Goal: Find specific page/section: Find specific page/section

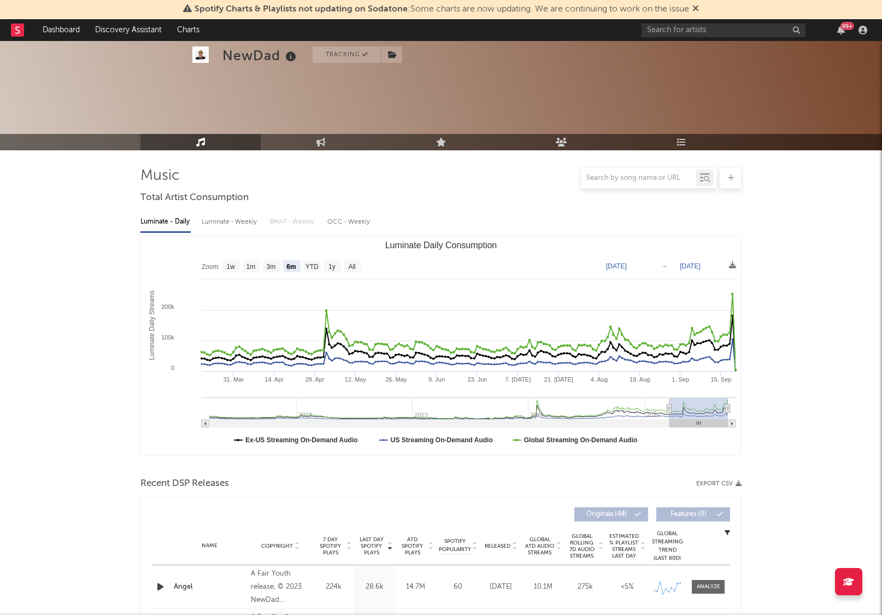
select select "6m"
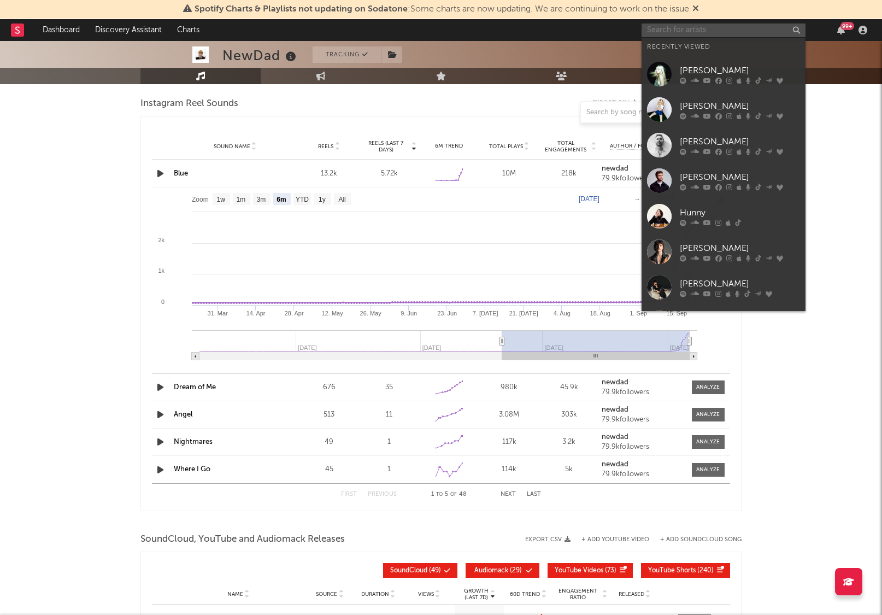
click at [669, 30] on input "text" at bounding box center [724, 31] width 164 height 14
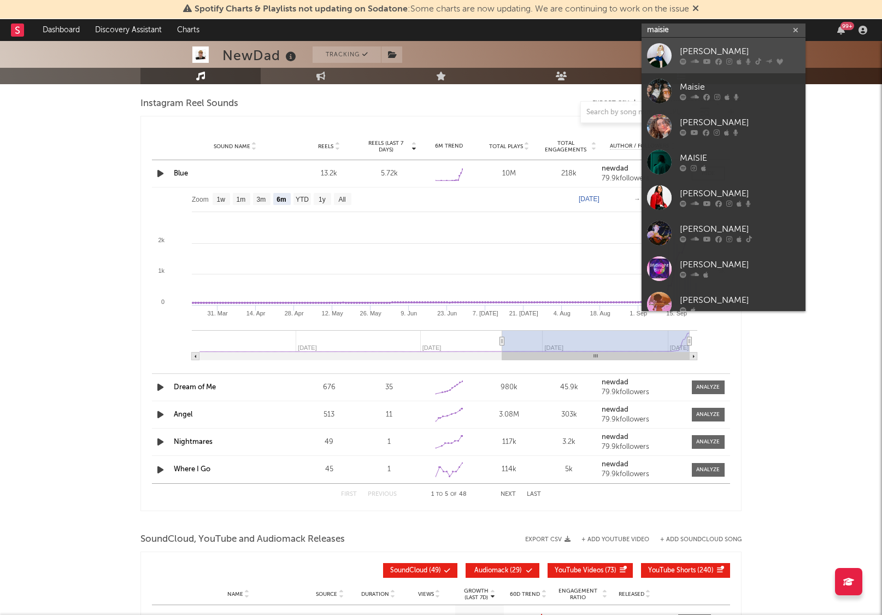
type input "maisie"
click at [709, 52] on div "[PERSON_NAME]" at bounding box center [740, 51] width 120 height 13
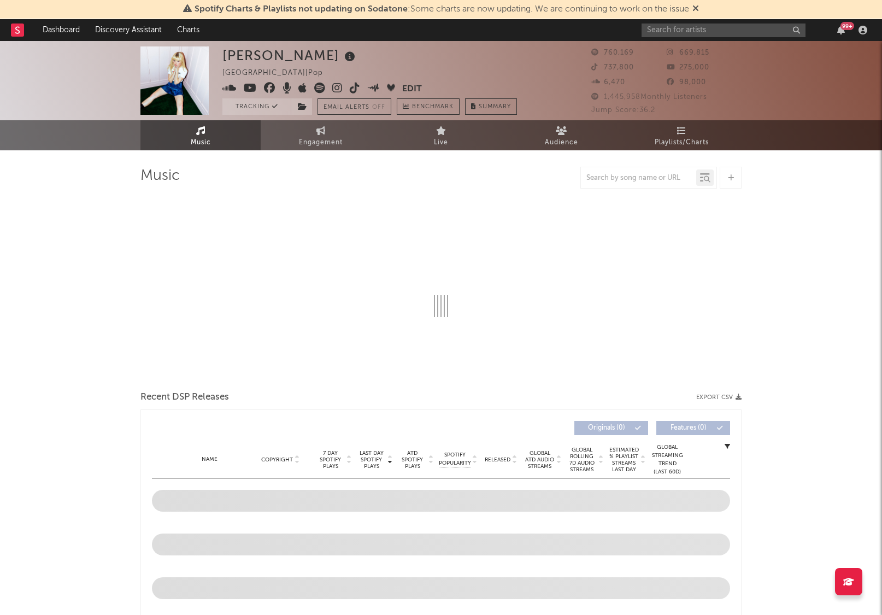
select select "6m"
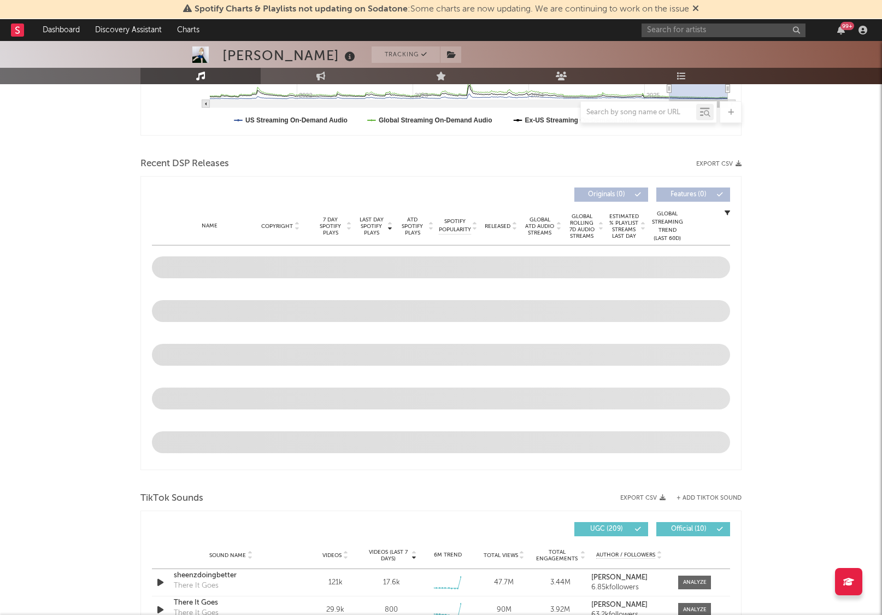
scroll to position [394, 0]
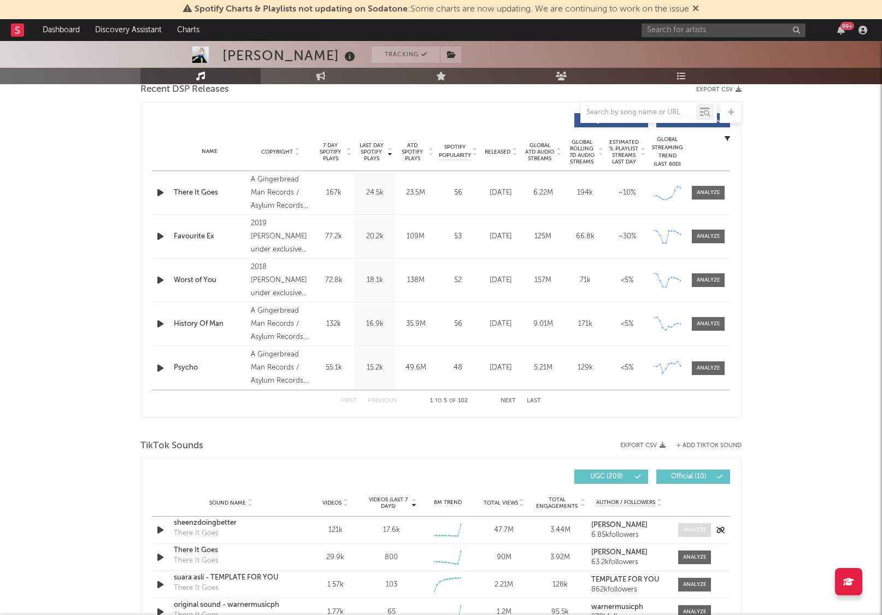
click at [685, 534] on span at bounding box center [694, 530] width 33 height 14
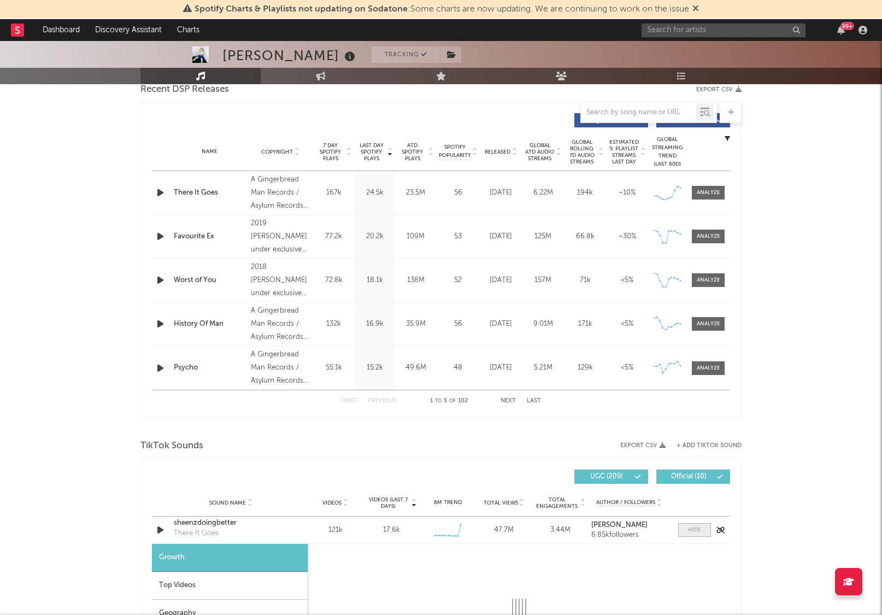
select select "6m"
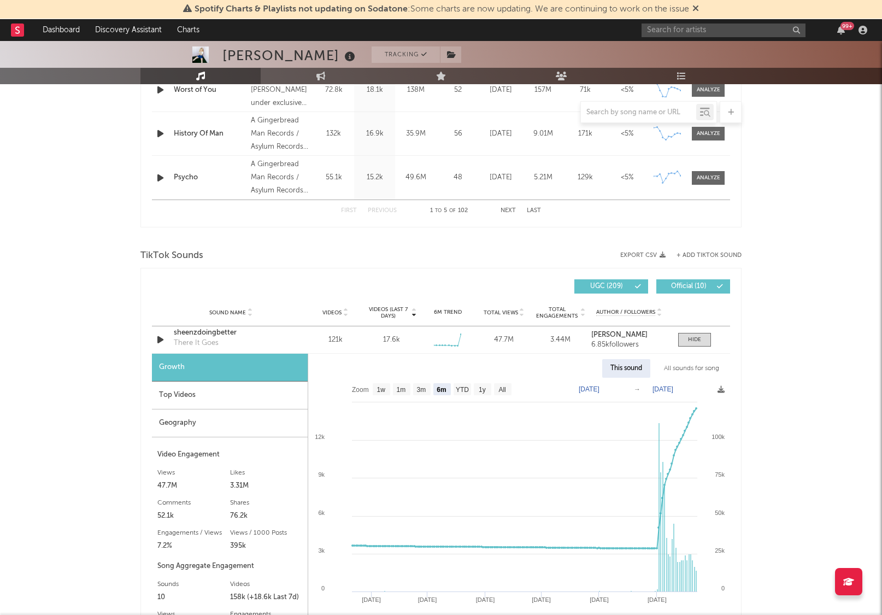
scroll to position [591, 0]
